Goal: Task Accomplishment & Management: Use online tool/utility

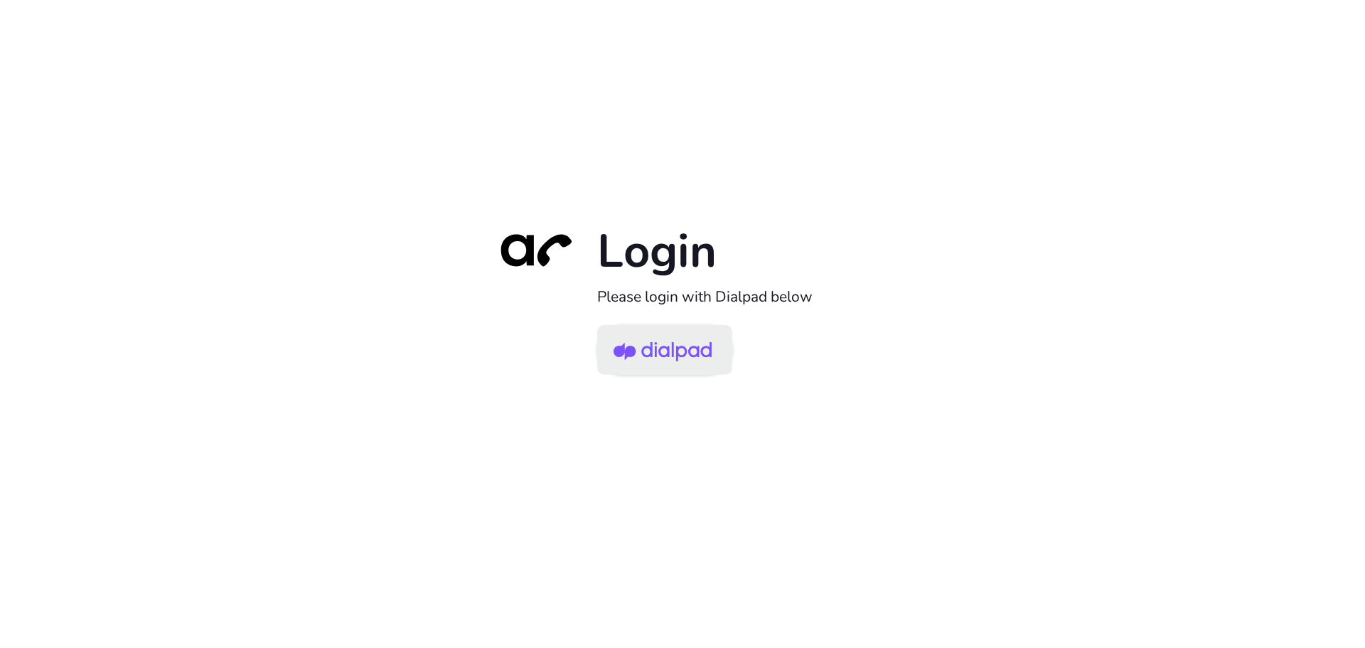
click at [658, 356] on img at bounding box center [663, 351] width 98 height 46
drag, startPoint x: 655, startPoint y: 341, endPoint x: 664, endPoint y: 339, distance: 9.4
click at [656, 340] on img at bounding box center [663, 351] width 98 height 46
click at [644, 355] on img at bounding box center [663, 351] width 98 height 46
click at [660, 353] on img at bounding box center [663, 351] width 98 height 46
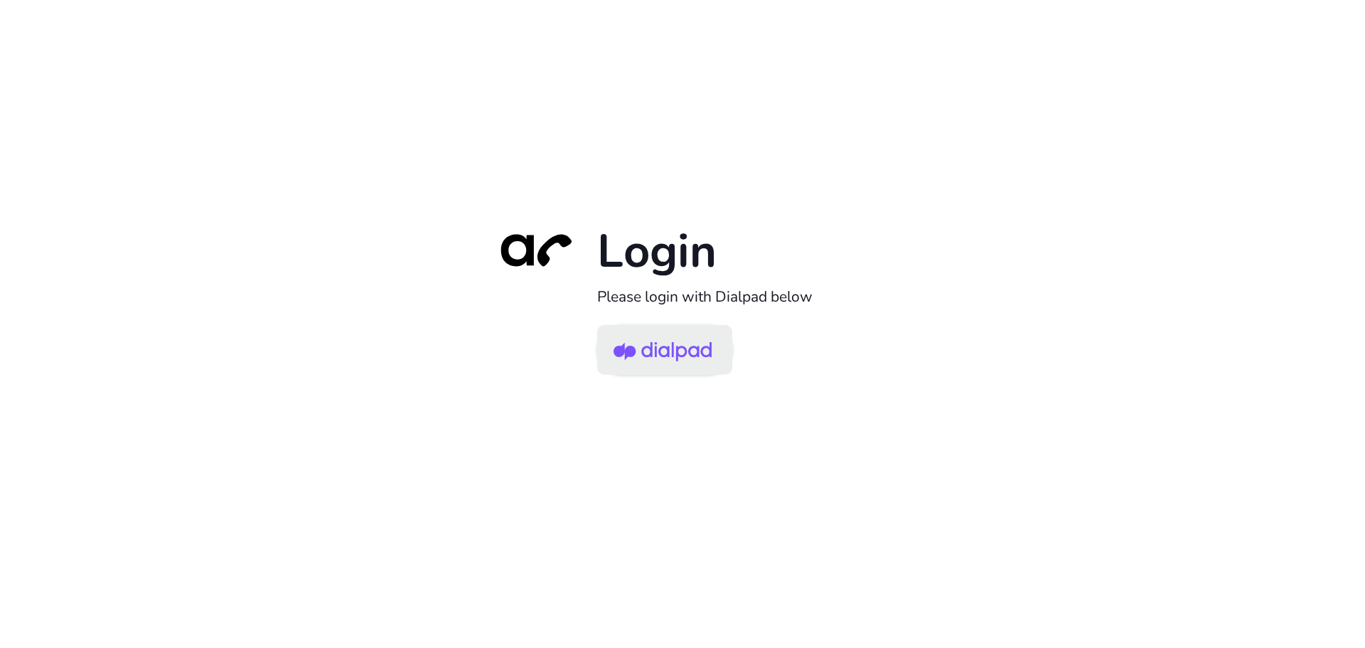
click at [627, 348] on img at bounding box center [663, 351] width 98 height 46
